Goal: Task Accomplishment & Management: Manage account settings

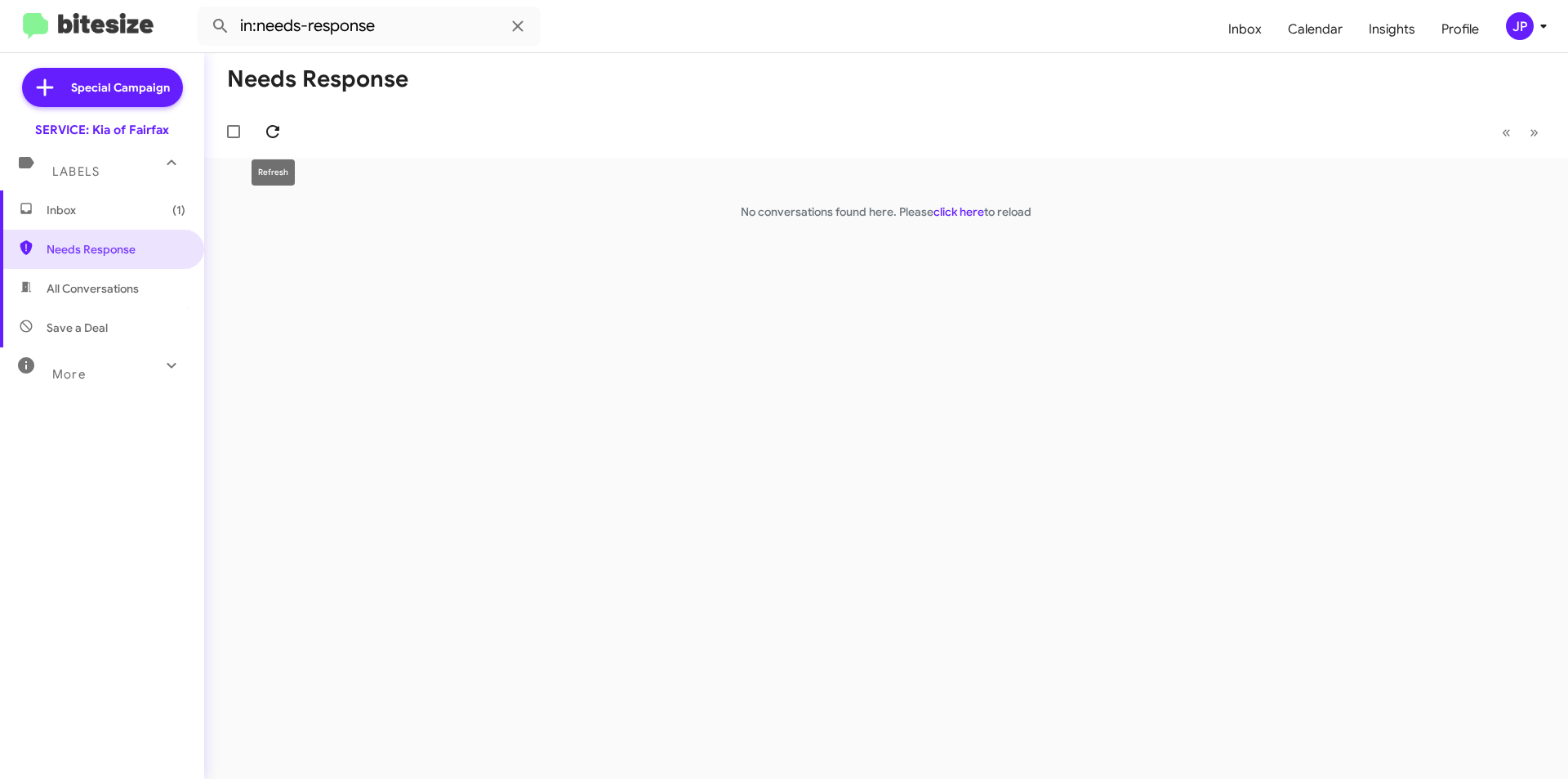
click at [269, 139] on icon at bounding box center [273, 132] width 20 height 20
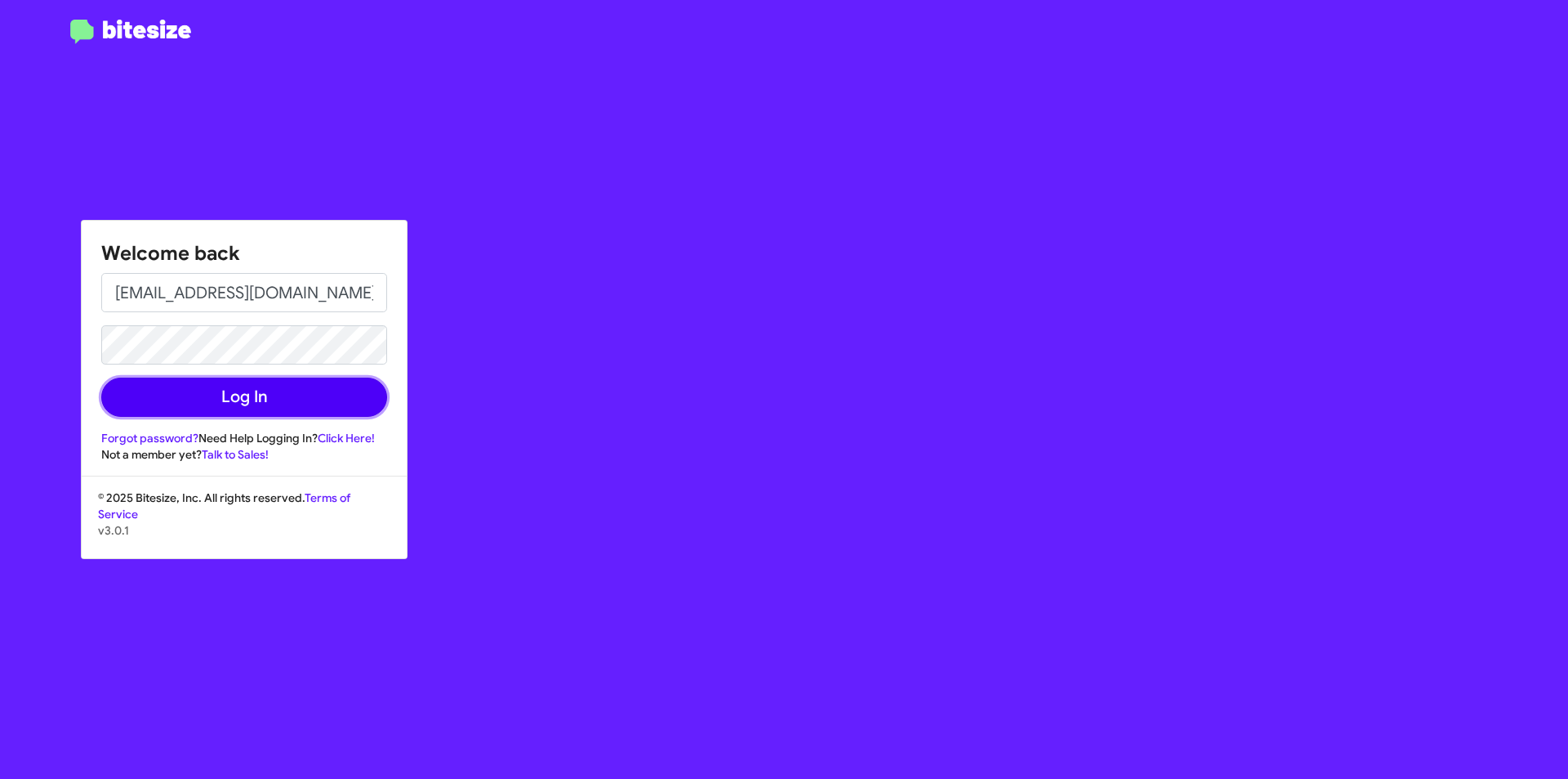
click at [281, 402] on button "Log In" at bounding box center [244, 397] width 286 height 39
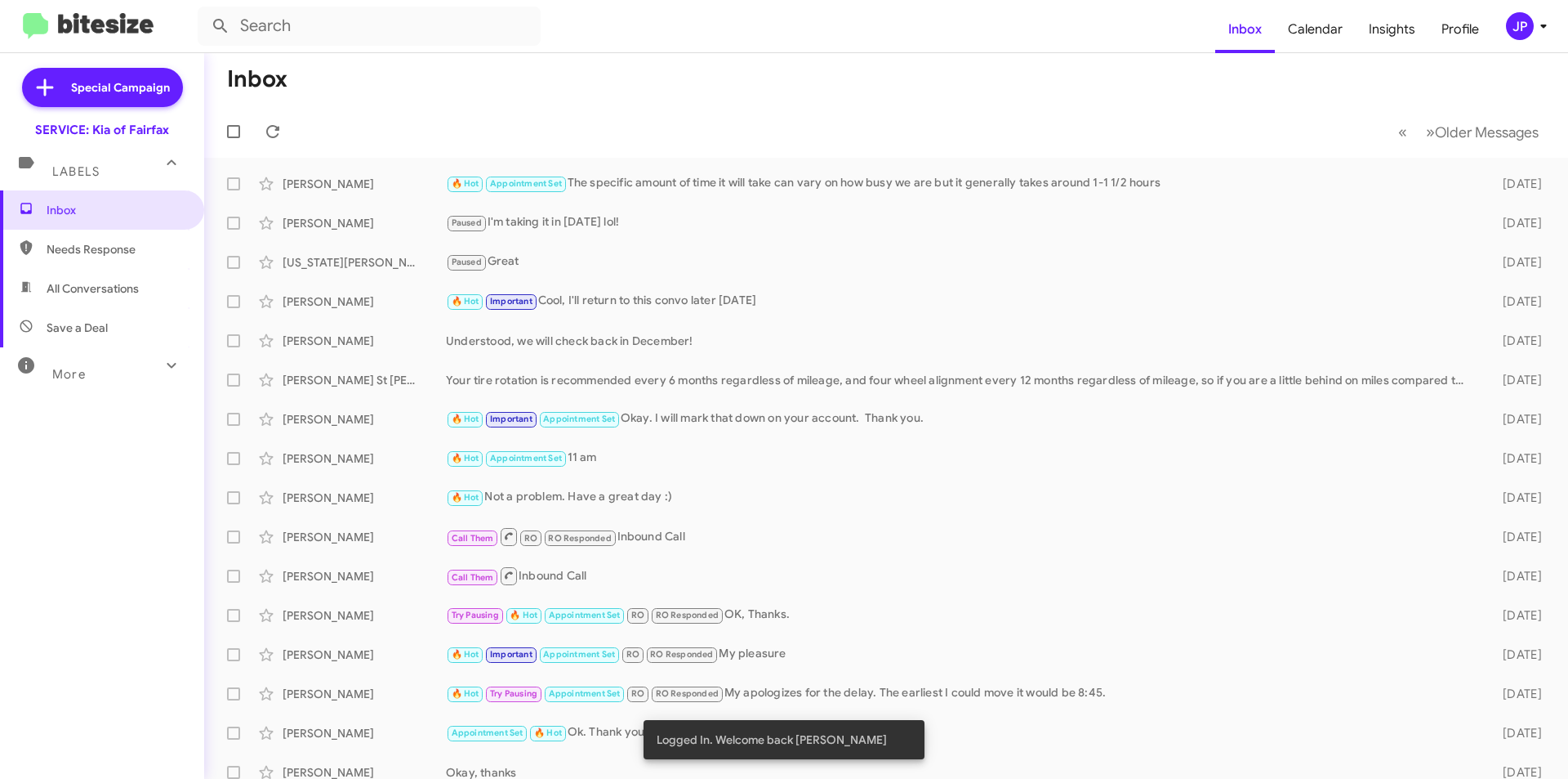
click at [103, 233] on span "Needs Response" at bounding box center [101, 249] width 204 height 39
type input "in:needs-response"
